Goal: Task Accomplishment & Management: Manage account settings

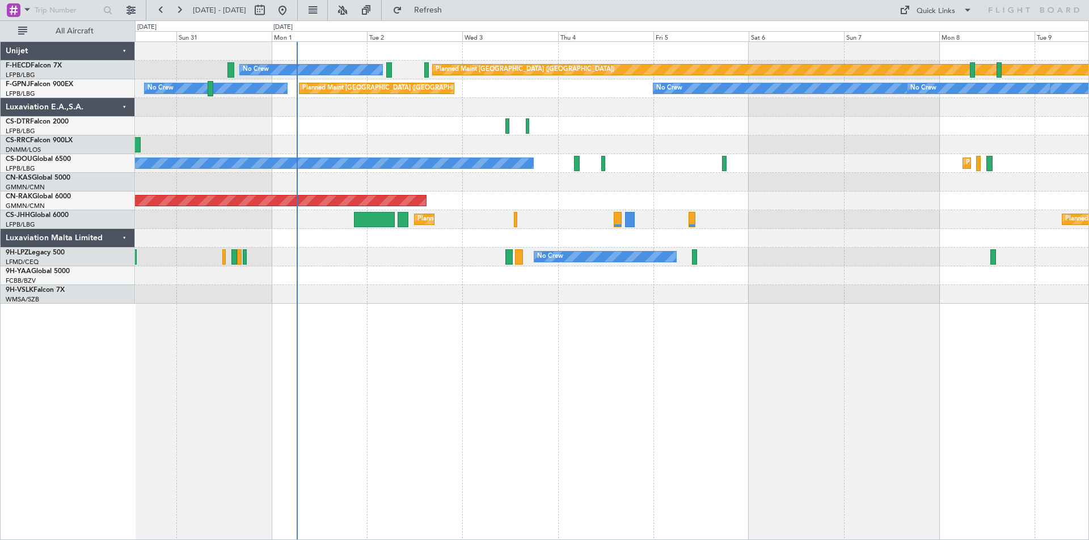
click at [575, 330] on div "Planned Maint [GEOGRAPHIC_DATA] ([GEOGRAPHIC_DATA]) No Crew No Crew Planned Mai…" at bounding box center [612, 290] width 954 height 499
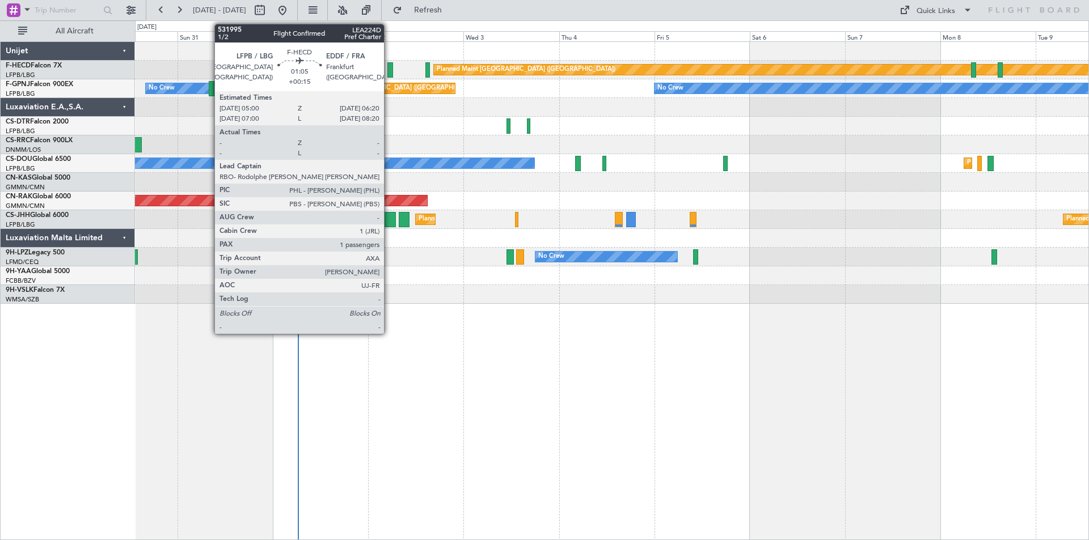
click at [389, 72] on div at bounding box center [390, 69] width 6 height 15
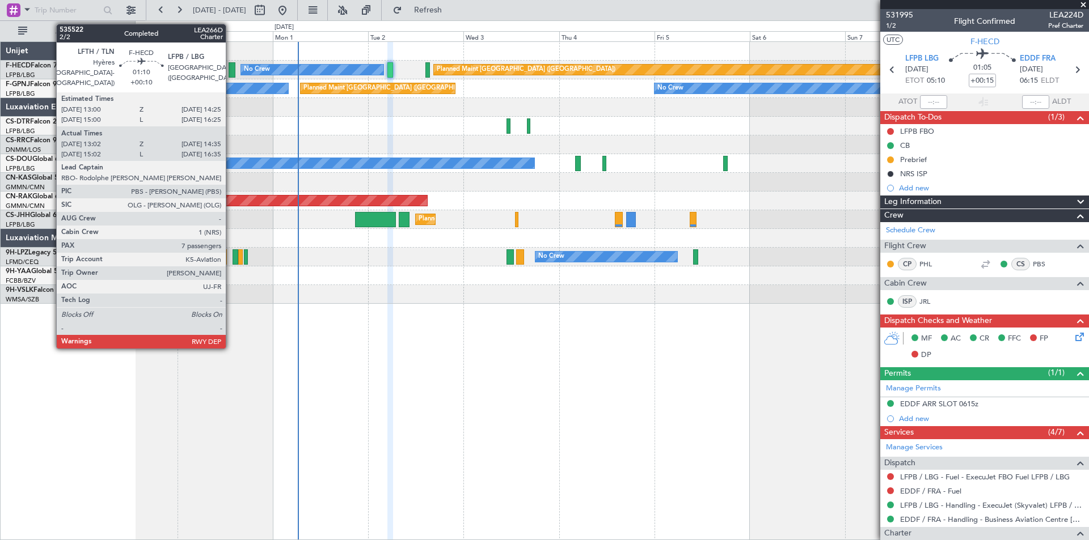
click at [231, 72] on div at bounding box center [232, 69] width 6 height 15
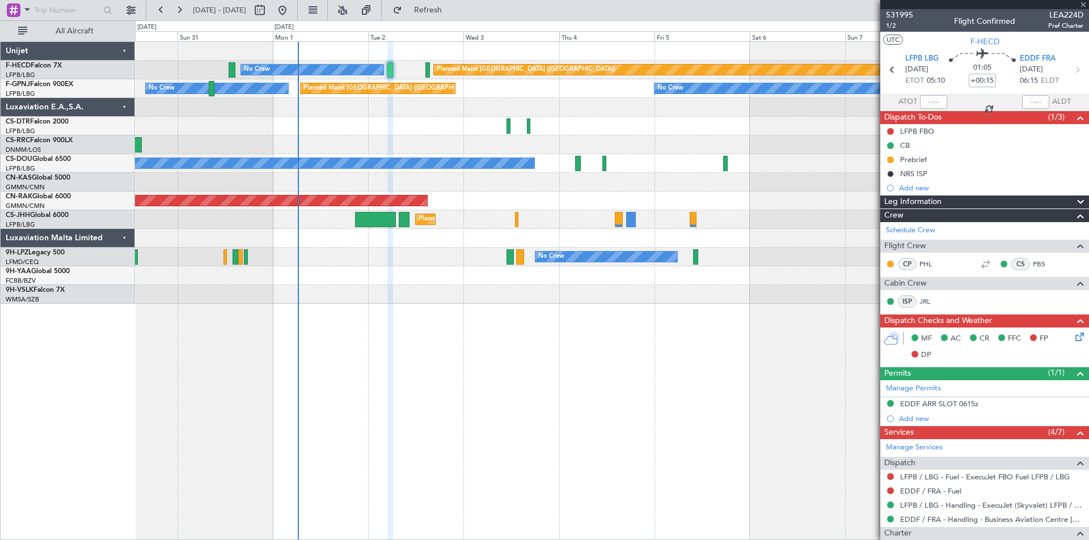
type input "+00:10"
type input "13:12"
type input "14:30"
type input "7"
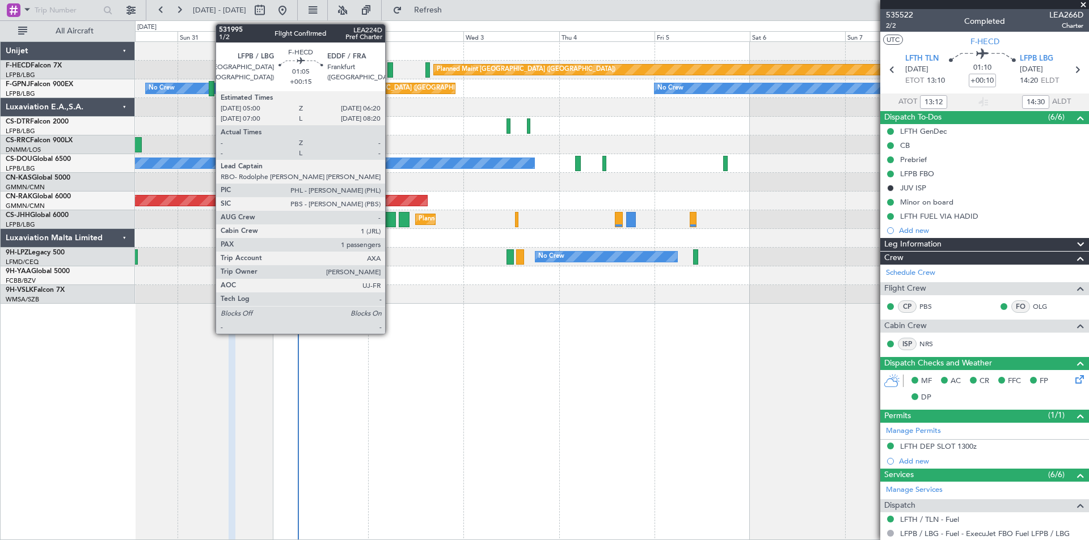
click at [390, 69] on div at bounding box center [390, 69] width 6 height 15
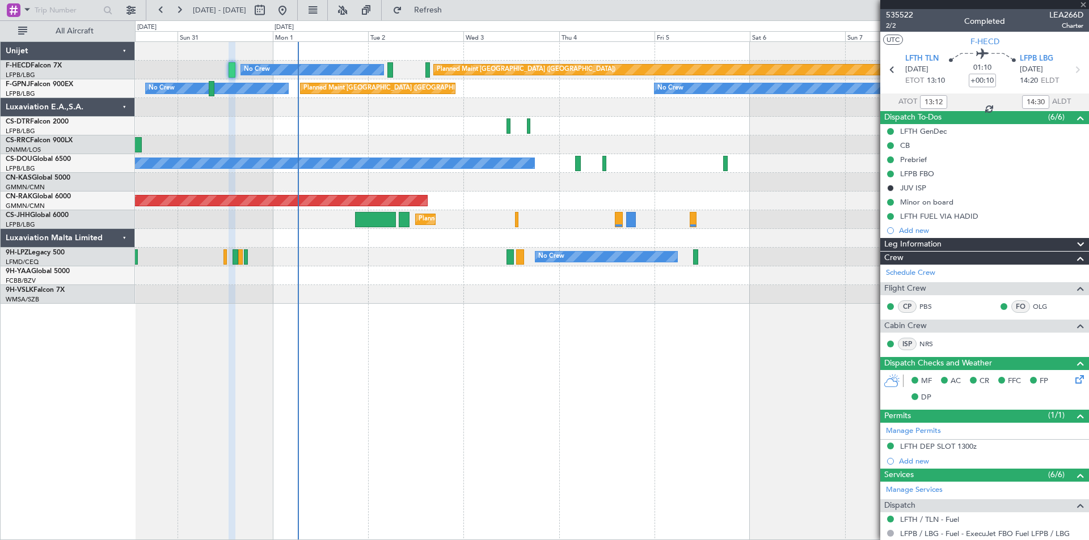
type input "+00:15"
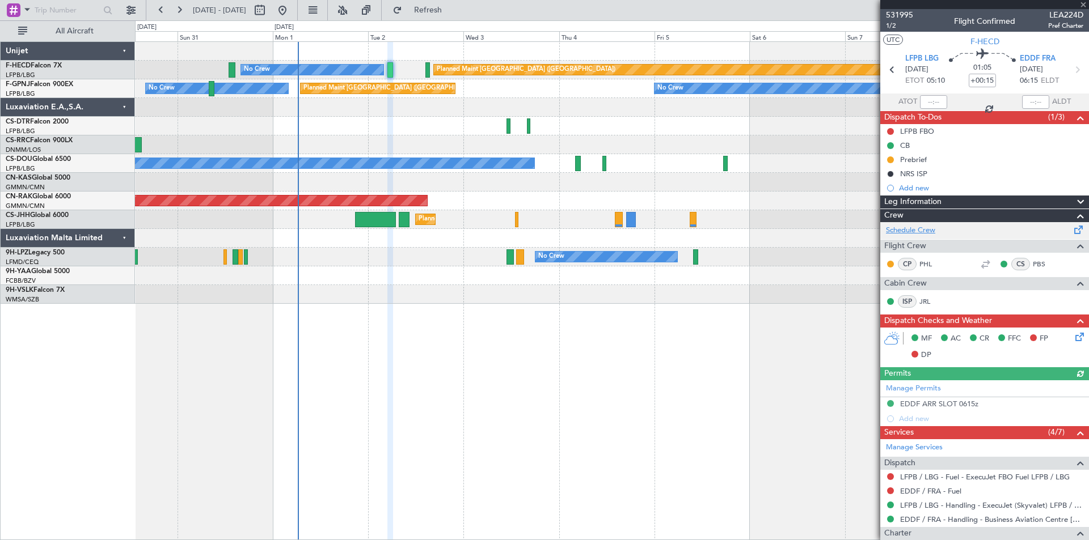
click at [910, 226] on link "Schedule Crew" at bounding box center [910, 230] width 49 height 11
click at [1083, 5] on div at bounding box center [984, 4] width 209 height 9
click at [1085, 5] on span at bounding box center [1082, 5] width 11 height 10
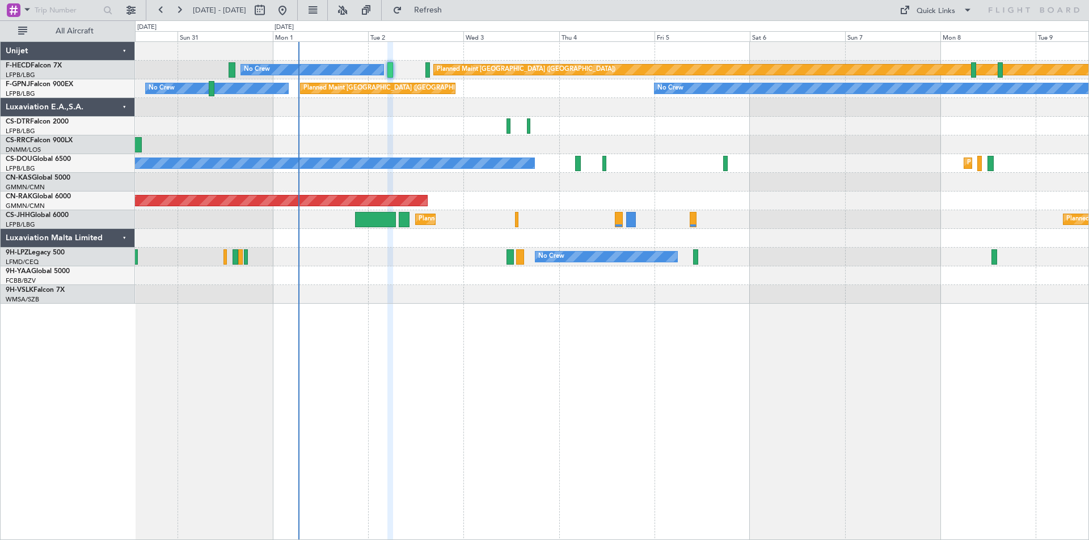
type input "0"
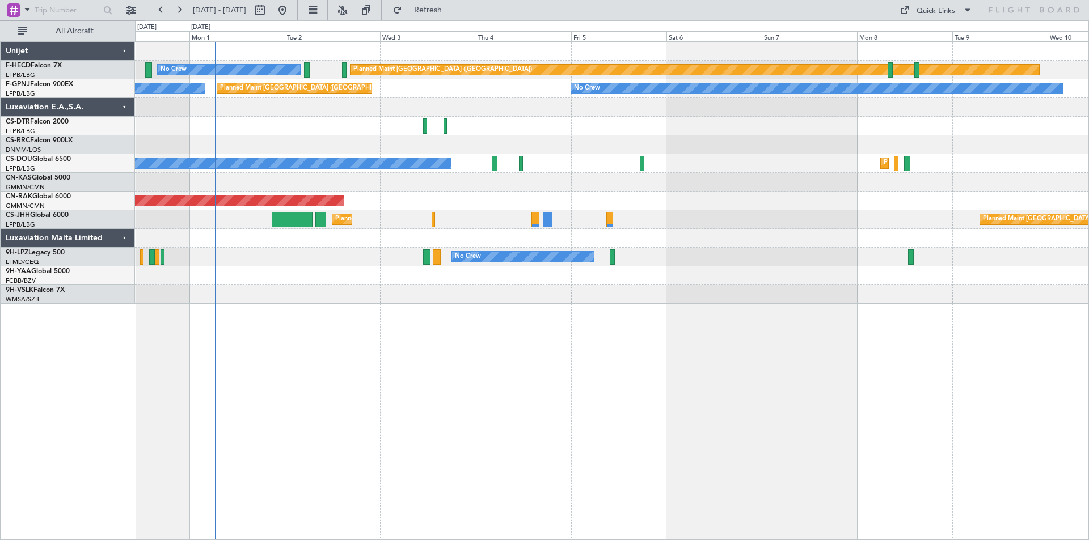
click at [764, 170] on div "Planned Maint [GEOGRAPHIC_DATA] ([GEOGRAPHIC_DATA]) No Crew Planned Maint [GEOG…" at bounding box center [611, 163] width 953 height 19
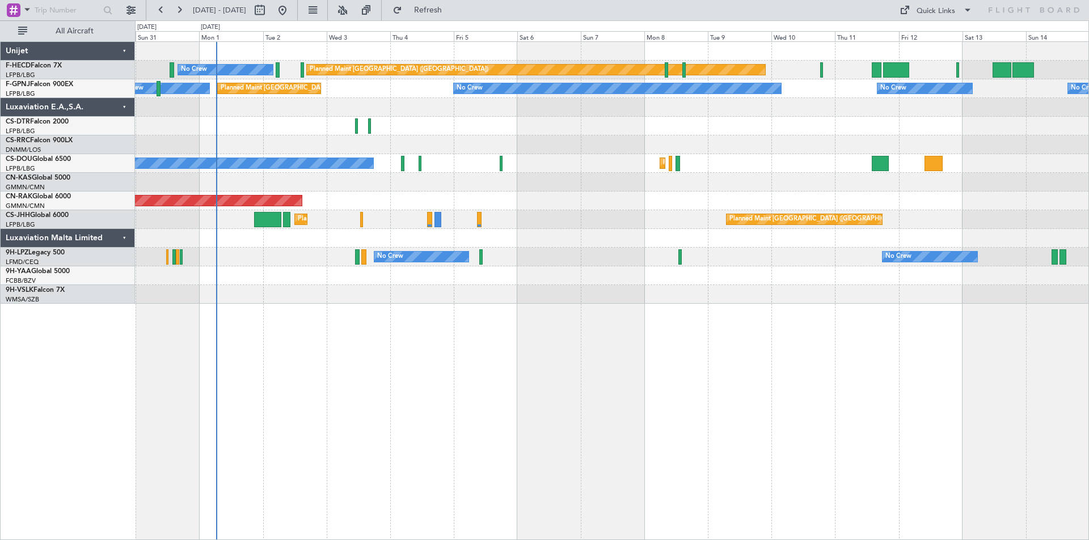
click at [333, 497] on div "Planned Maint [GEOGRAPHIC_DATA] ([GEOGRAPHIC_DATA]) No Crew Planned Maint [GEOG…" at bounding box center [612, 290] width 954 height 499
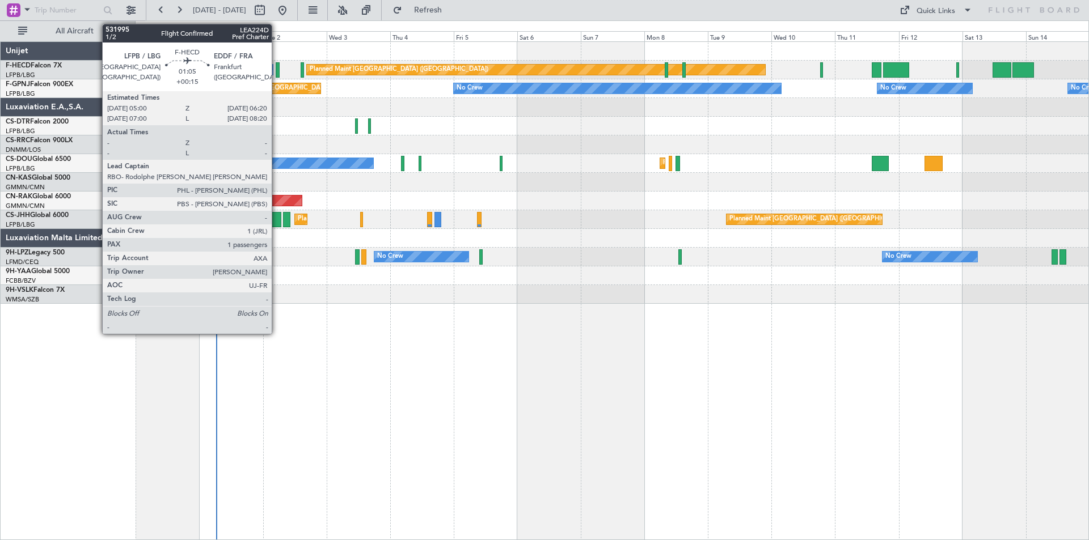
click at [277, 70] on div at bounding box center [278, 69] width 4 height 15
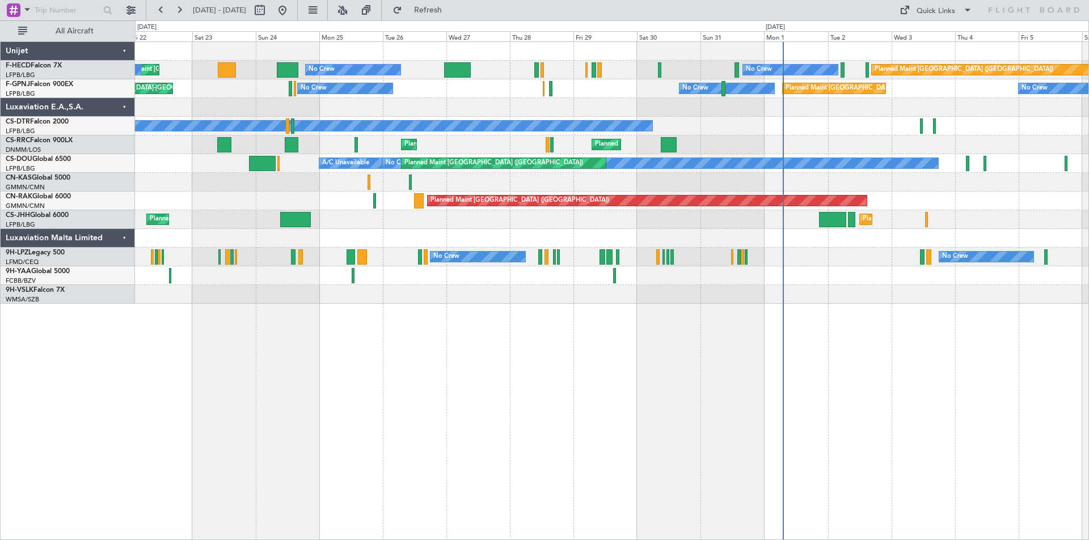
click at [429, 108] on div at bounding box center [611, 107] width 953 height 19
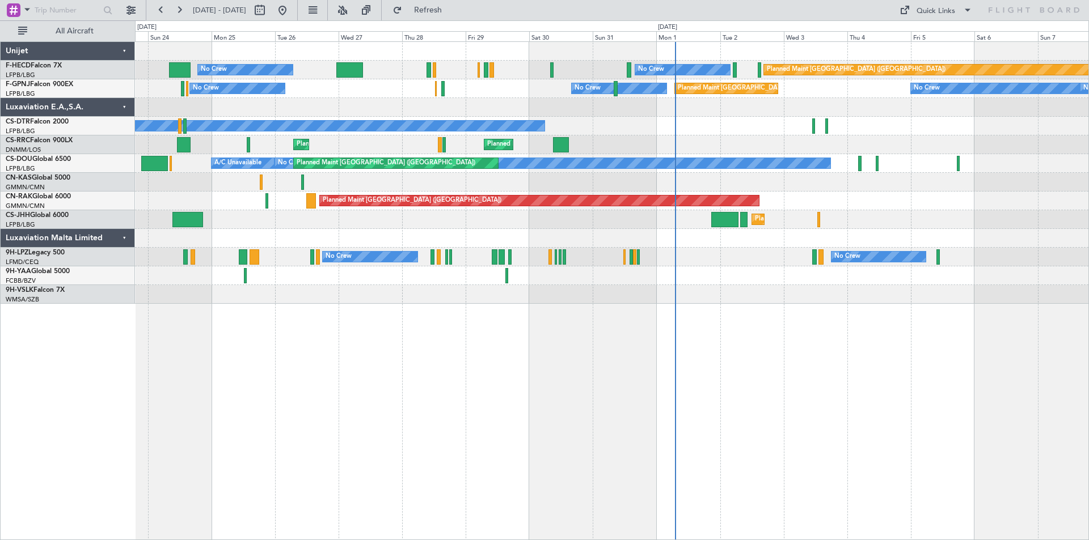
click at [386, 86] on div "No Crew No Crew Planned Maint [GEOGRAPHIC_DATA] ([GEOGRAPHIC_DATA]) No Crew No …" at bounding box center [611, 88] width 953 height 19
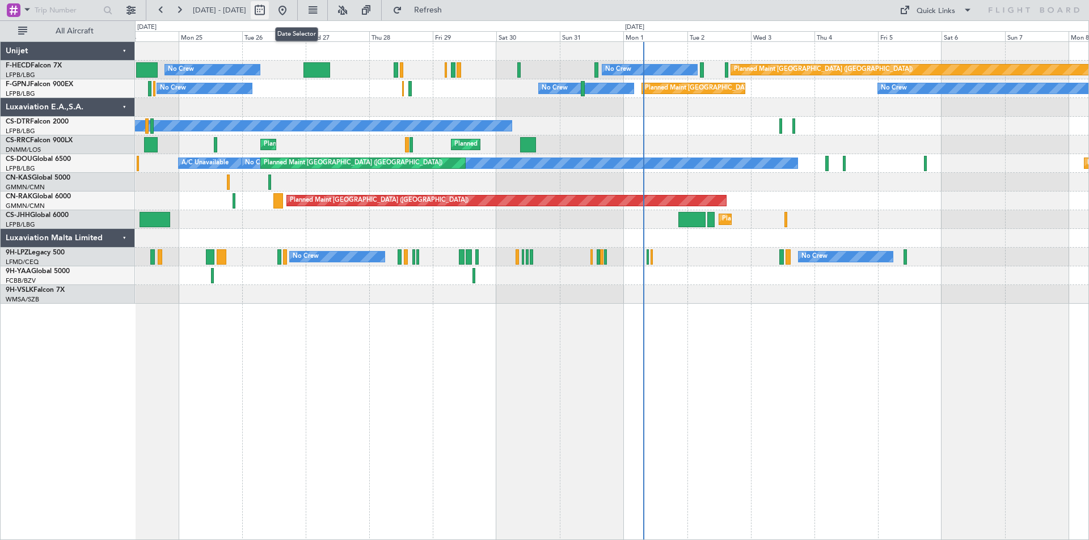
click at [269, 12] on button at bounding box center [260, 10] width 18 height 18
select select "8"
select select "2025"
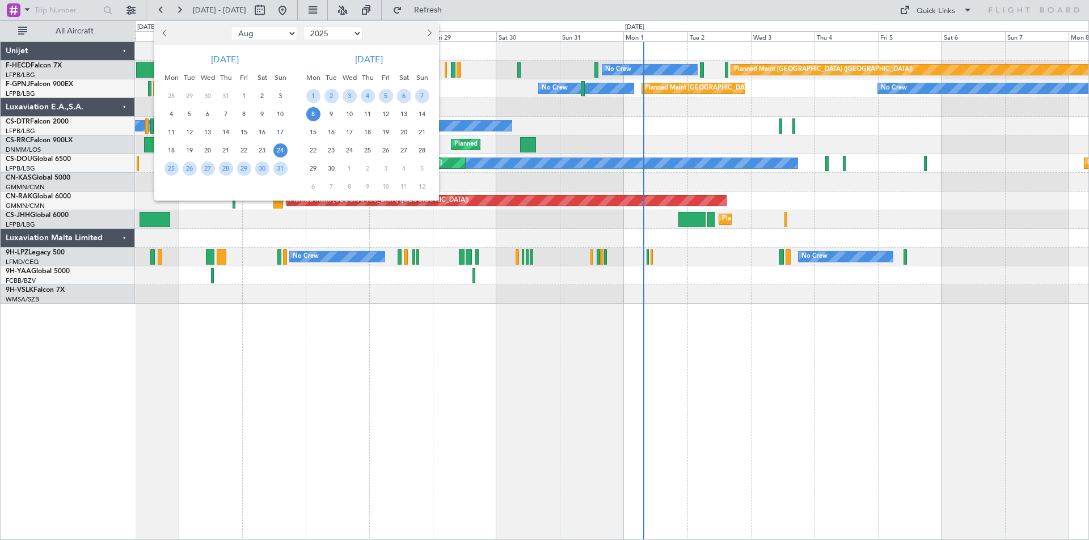
click at [162, 33] on button "Previous month" at bounding box center [165, 33] width 12 height 18
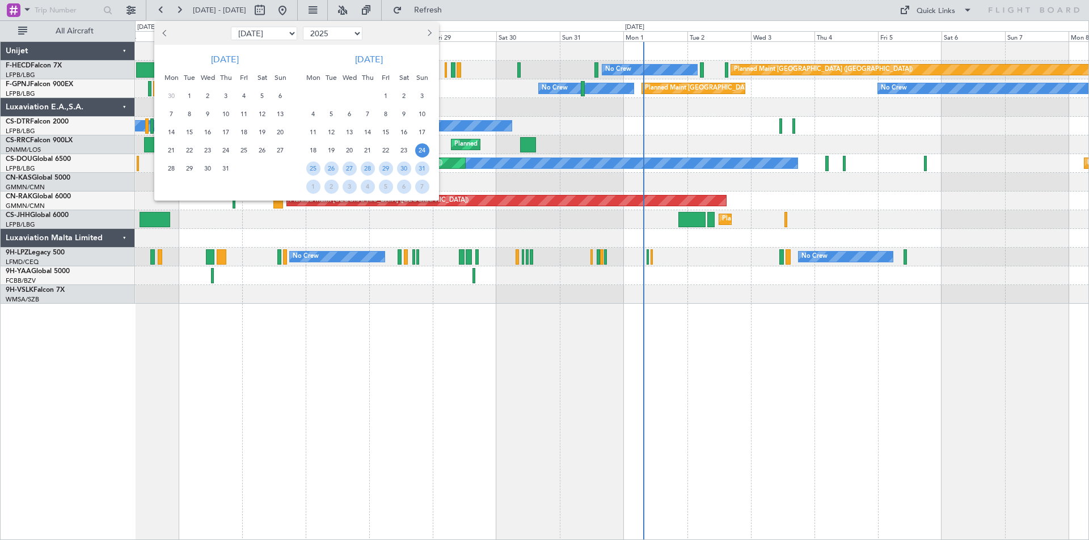
click at [162, 33] on button "Previous month" at bounding box center [165, 33] width 12 height 18
select select "4"
click at [201, 95] on span "2" at bounding box center [208, 96] width 14 height 14
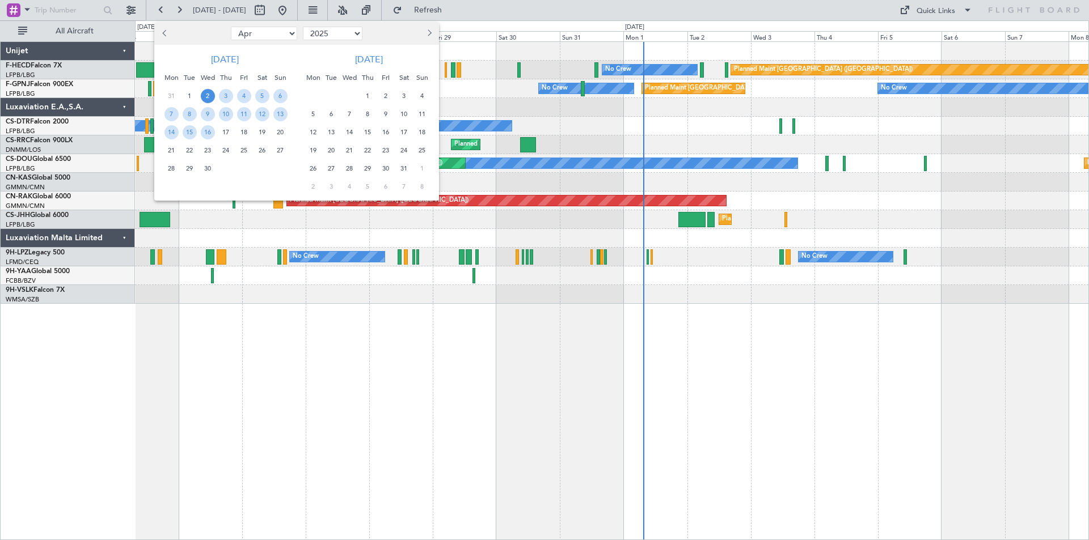
click at [201, 95] on span "2" at bounding box center [208, 96] width 14 height 14
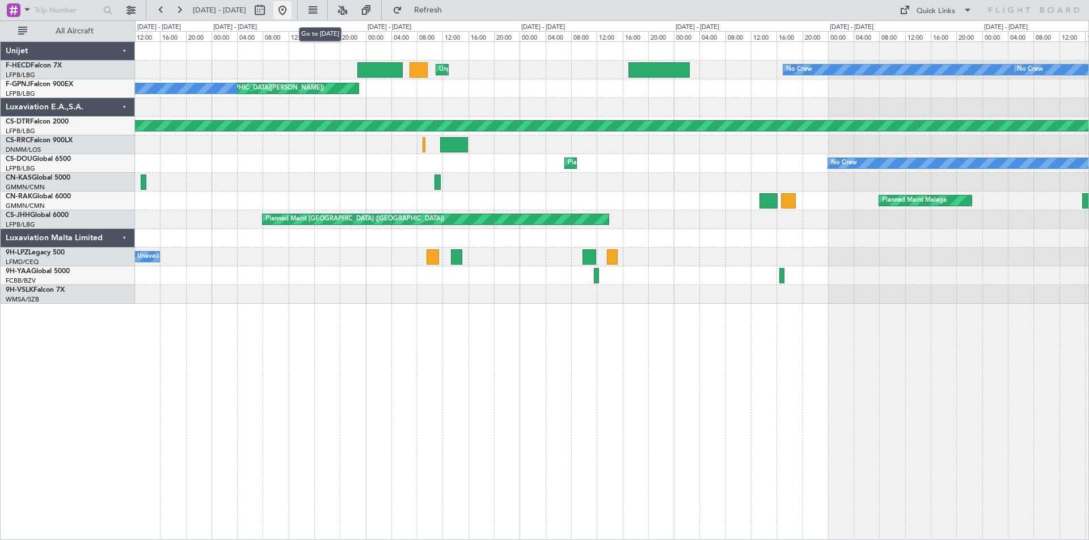
click at [291, 9] on button at bounding box center [282, 10] width 18 height 18
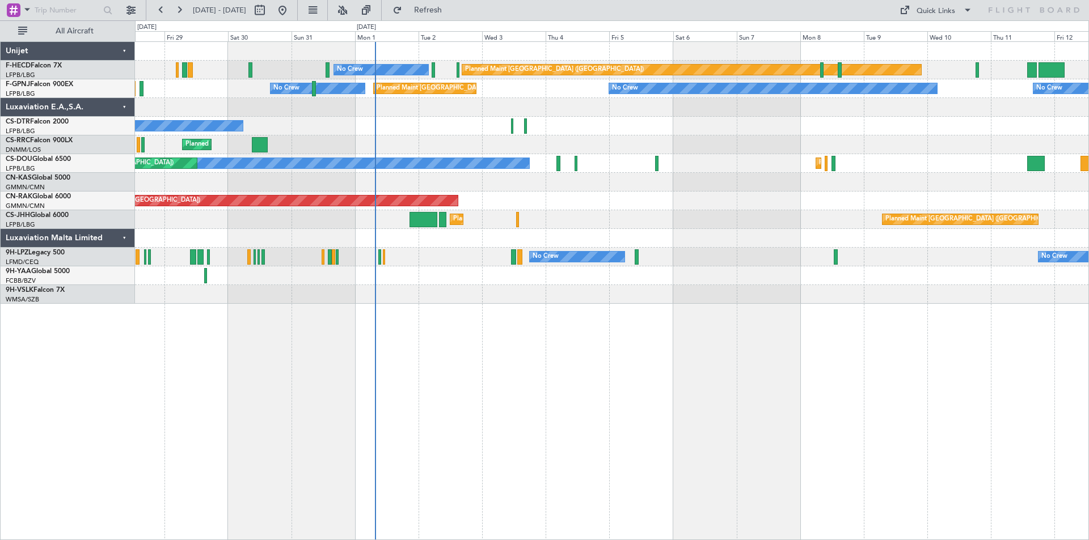
click at [327, 120] on div "Planned Maint [GEOGRAPHIC_DATA] ([GEOGRAPHIC_DATA]) No Crew No Crew No Crew No …" at bounding box center [611, 173] width 953 height 262
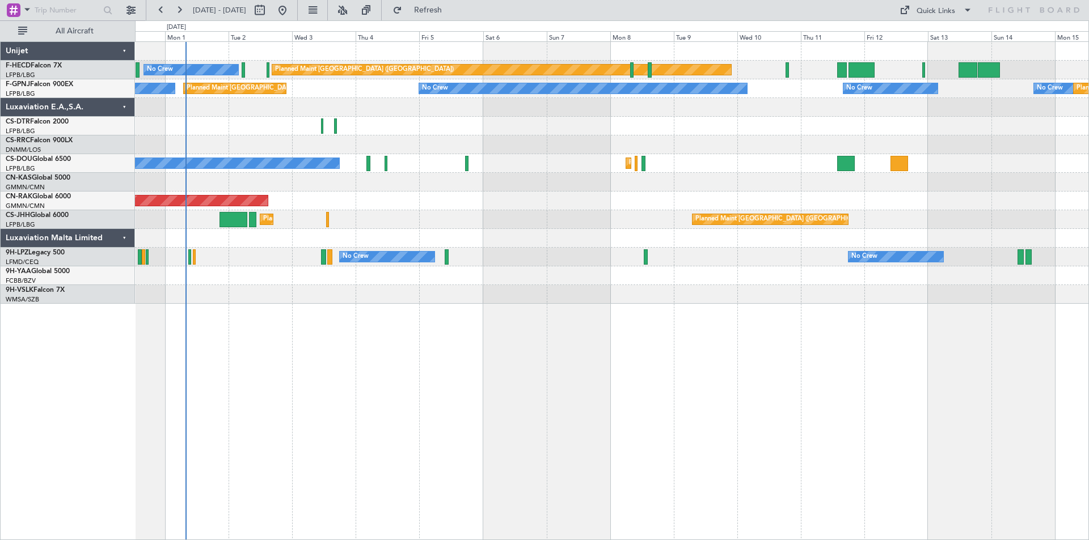
click at [400, 132] on div "No Crew" at bounding box center [611, 126] width 953 height 19
